Goal: Task Accomplishment & Management: Manage account settings

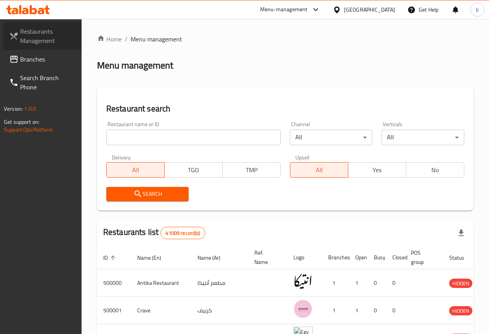
click at [40, 32] on span "Restaurants Management" at bounding box center [47, 36] width 55 height 19
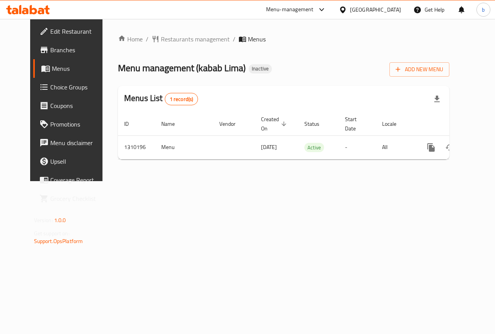
click at [50, 33] on span "Edit Restaurant" at bounding box center [78, 31] width 56 height 9
click at [50, 32] on span "Edit Restaurant" at bounding box center [78, 31] width 56 height 9
click at [50, 34] on span "Edit Restaurant" at bounding box center [78, 31] width 56 height 9
